Goal: Transaction & Acquisition: Purchase product/service

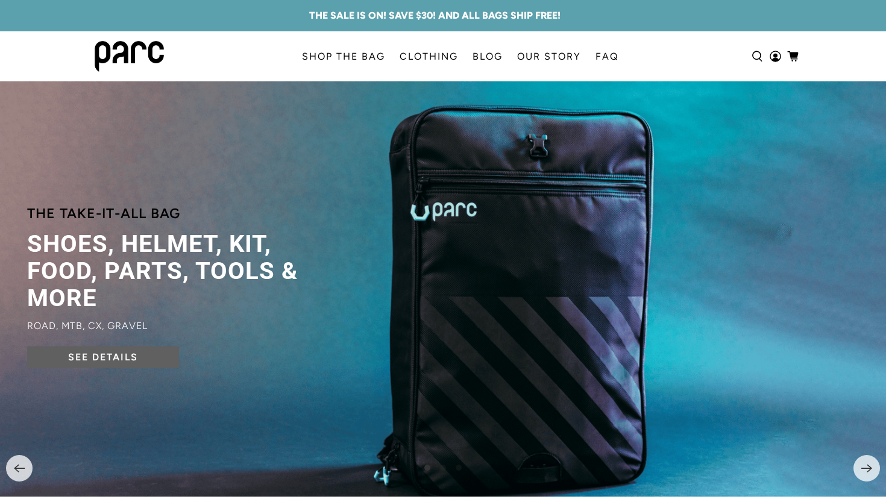
click at [92, 359] on link "SEE DETAILS" at bounding box center [103, 357] width 152 height 22
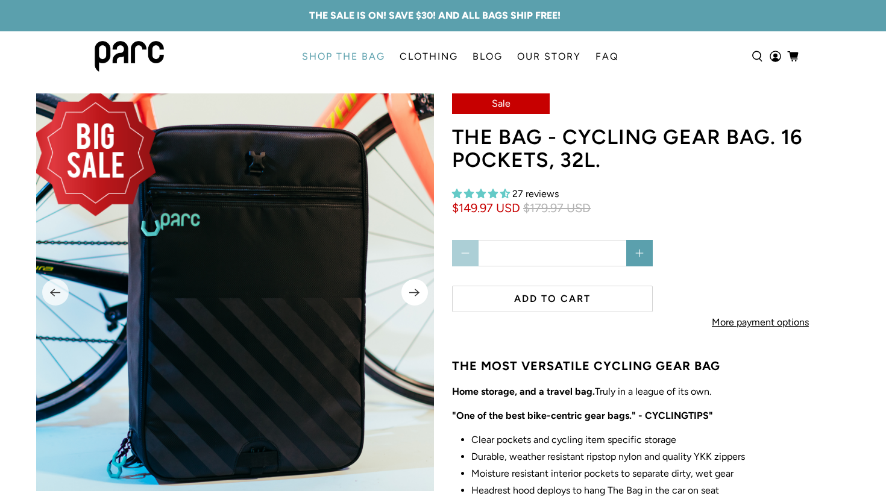
click at [416, 295] on icon "Next" at bounding box center [414, 292] width 11 height 15
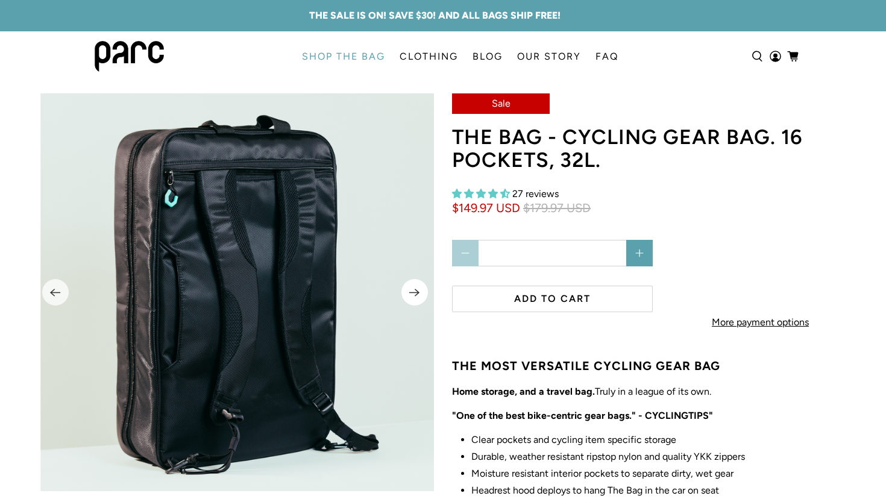
click at [415, 295] on icon "Next" at bounding box center [414, 292] width 11 height 15
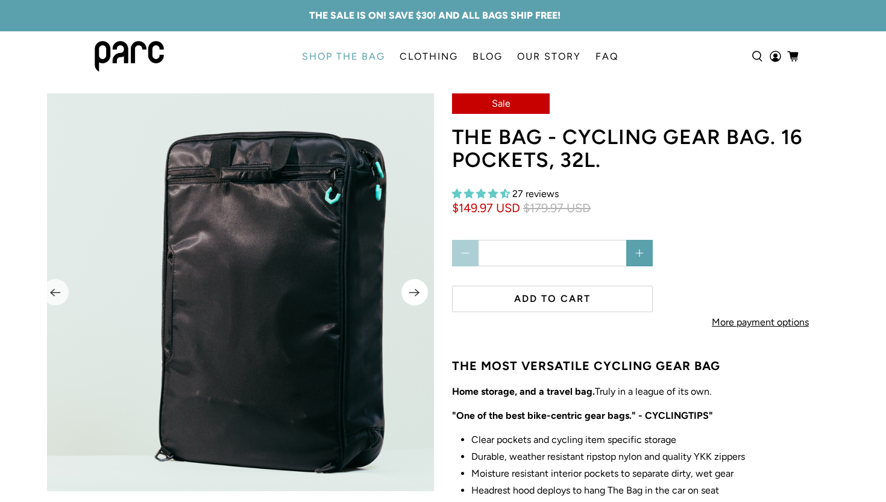
click at [415, 295] on icon "Next" at bounding box center [414, 292] width 11 height 15
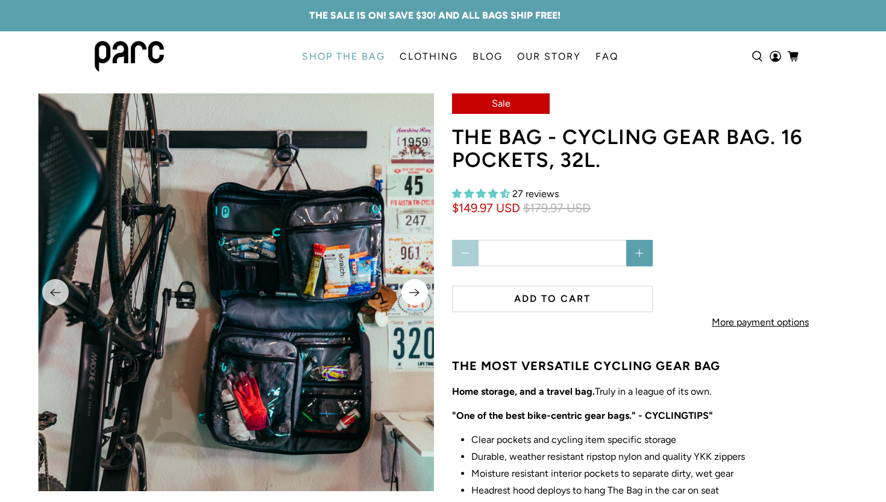
click at [415, 295] on icon "Next" at bounding box center [414, 292] width 11 height 15
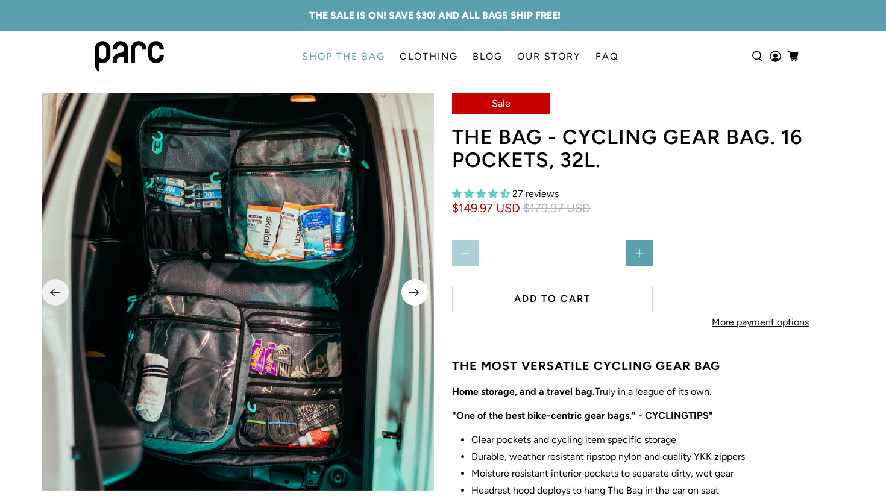
click at [415, 295] on icon "Next" at bounding box center [414, 292] width 11 height 15
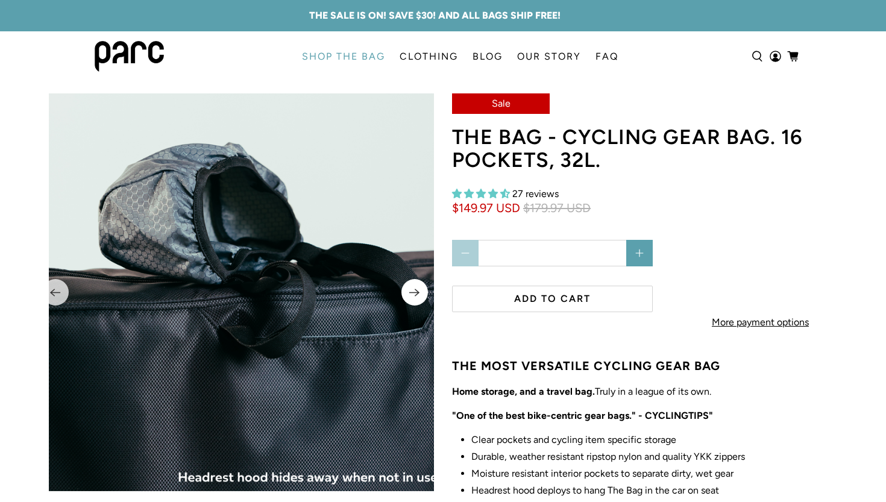
click at [415, 295] on icon "Next" at bounding box center [414, 292] width 11 height 15
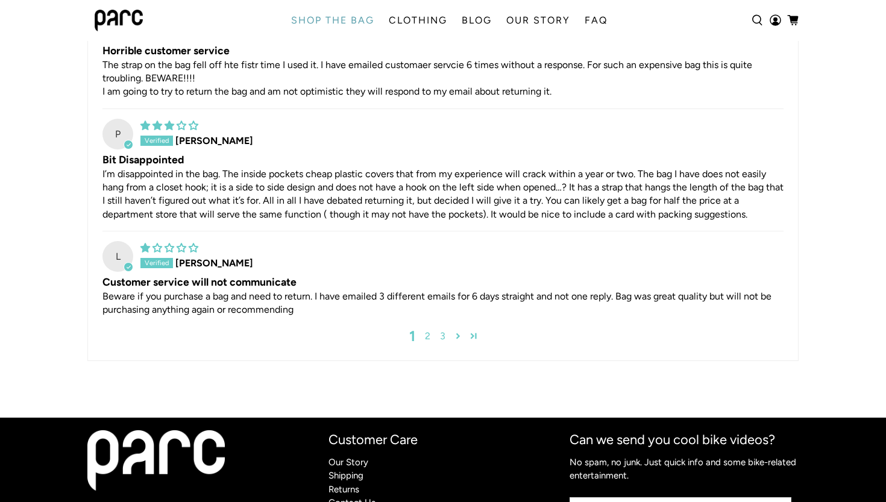
scroll to position [3987, 0]
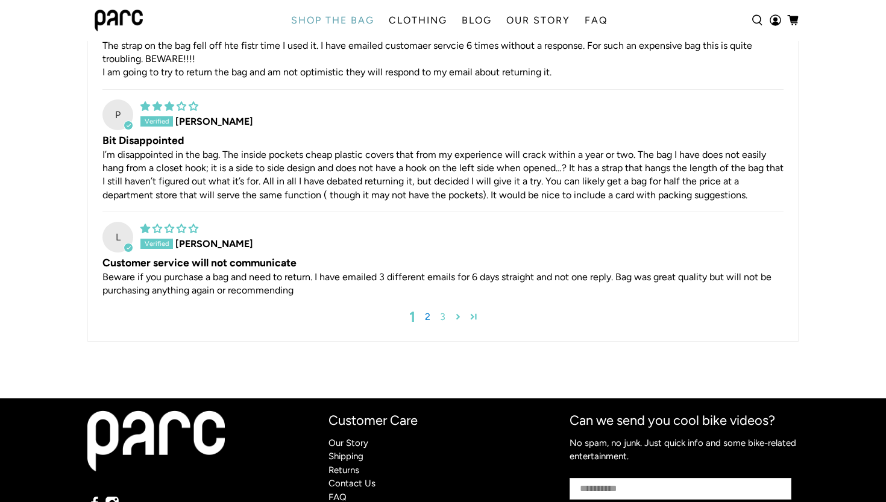
click at [428, 316] on link "2" at bounding box center [427, 317] width 15 height 14
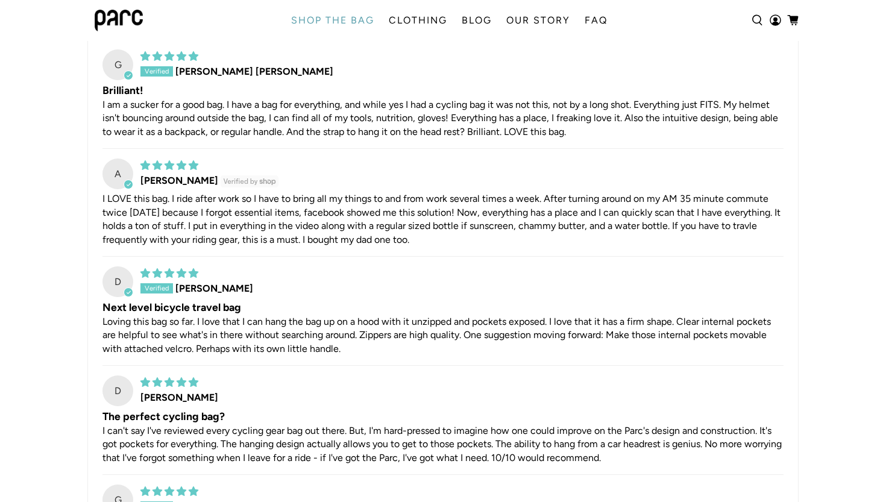
scroll to position [3724, 0]
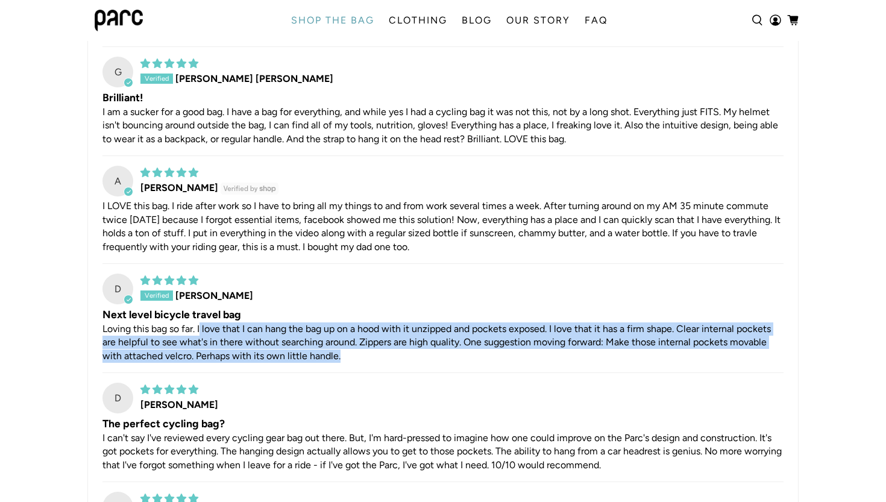
drag, startPoint x: 237, startPoint y: 345, endPoint x: 489, endPoint y: 368, distance: 253.0
click at [489, 363] on p "Loving this bag so far. I love that I can hang the bag up on a hood with it unz…" at bounding box center [442, 342] width 681 height 40
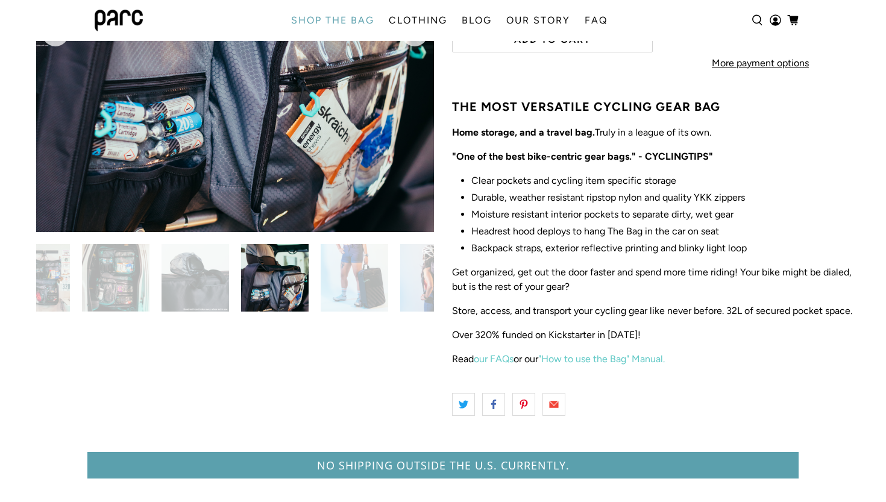
scroll to position [0, 0]
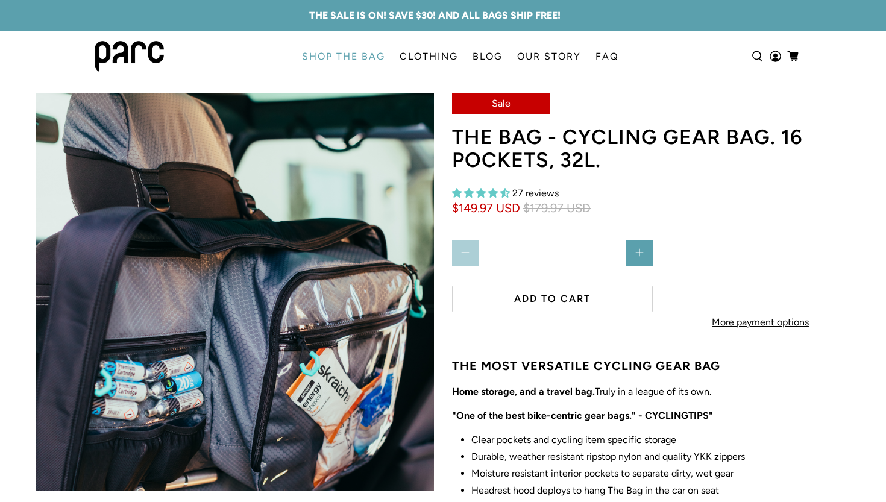
click at [662, 297] on shop-pay-wallet-button at bounding box center [661, 291] width 2 height 11
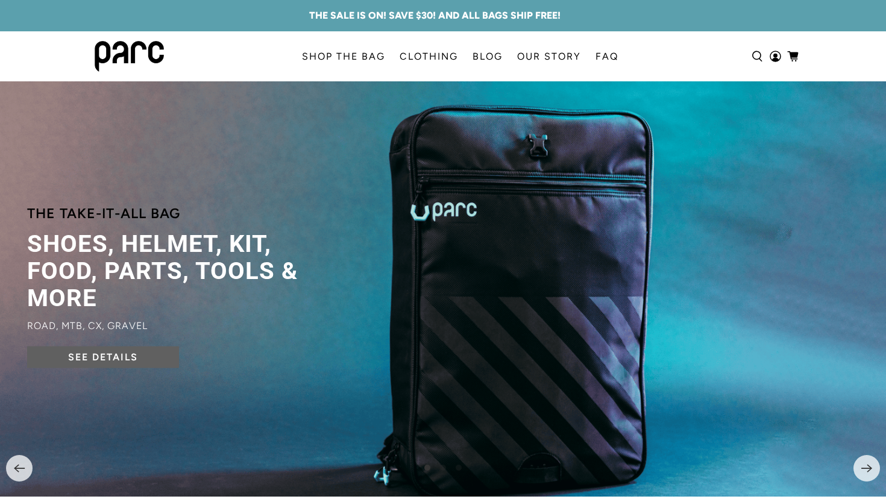
click at [126, 357] on link "SEE DETAILS" at bounding box center [103, 357] width 152 height 22
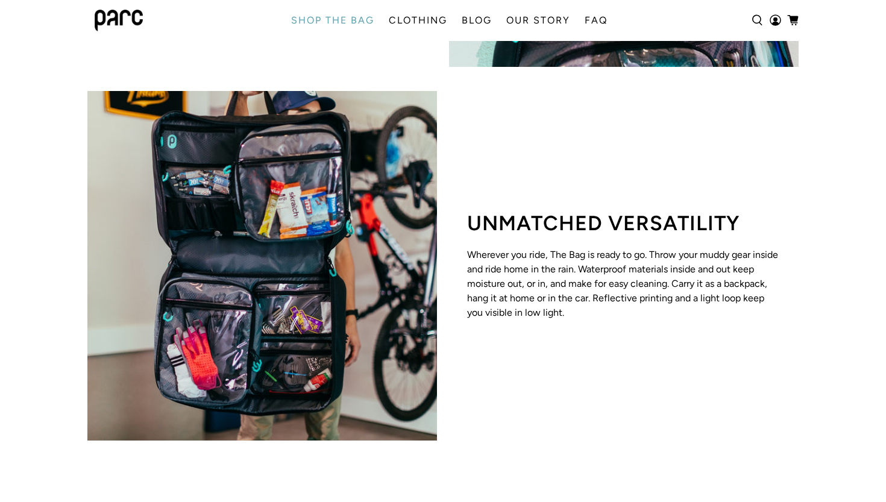
scroll to position [2018, 0]
